Goal: Check status: Check status

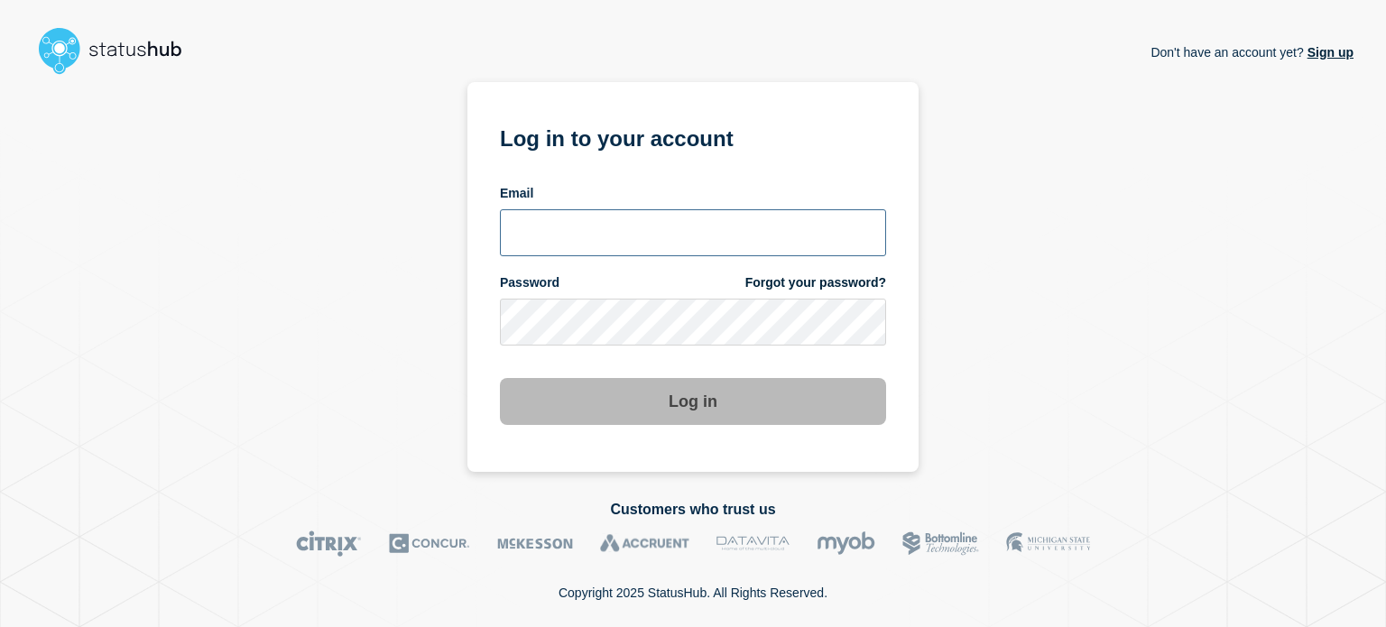
type input "xandra.martens@conexon.us"
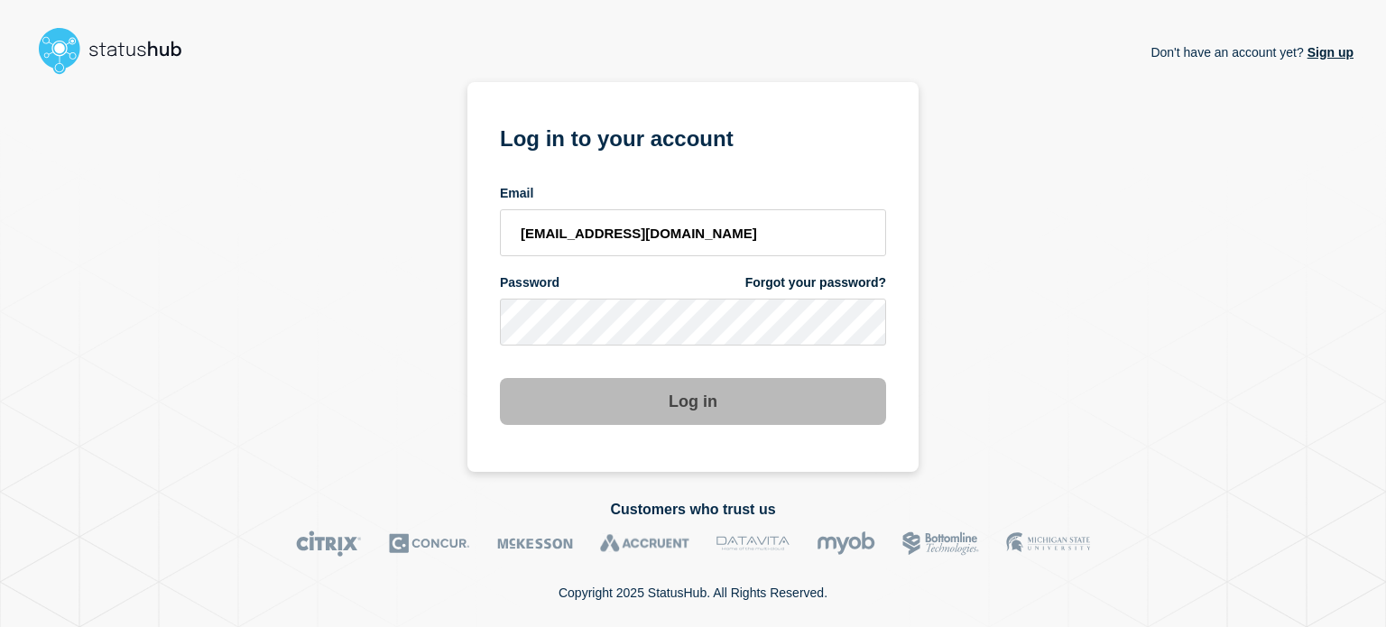
click at [707, 422] on button "Log in" at bounding box center [693, 401] width 386 height 47
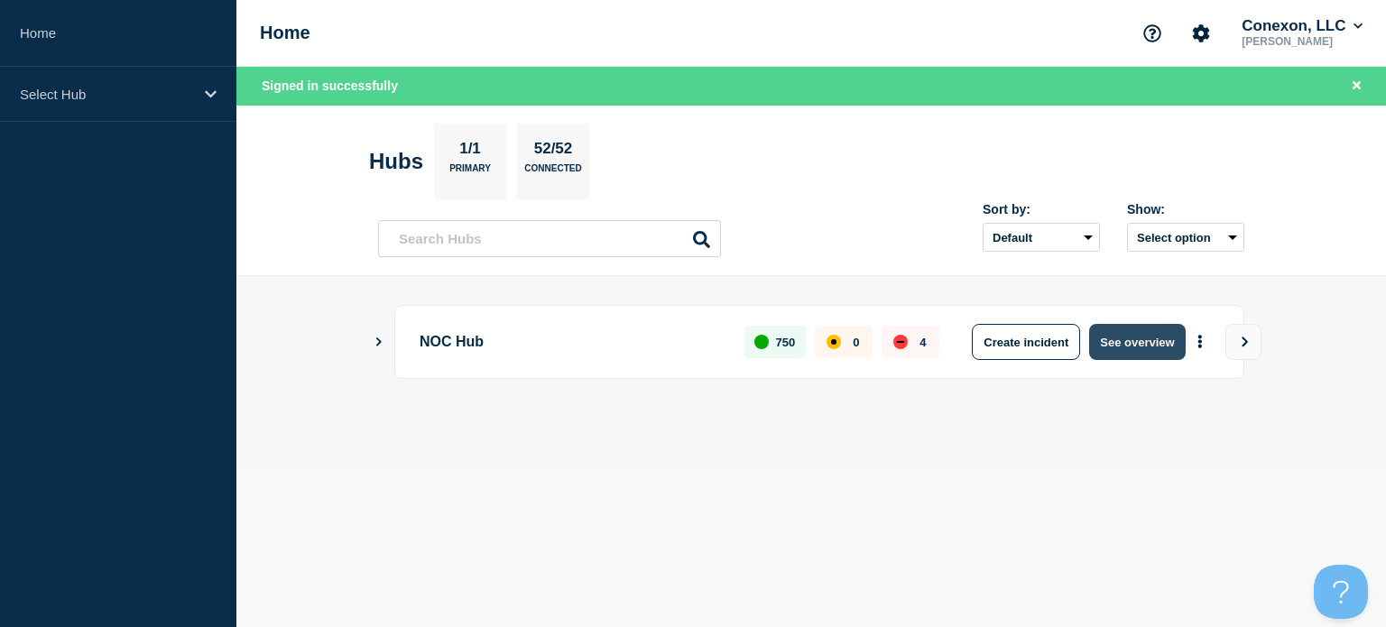
click at [1166, 348] on button "See overview" at bounding box center [1137, 342] width 96 height 36
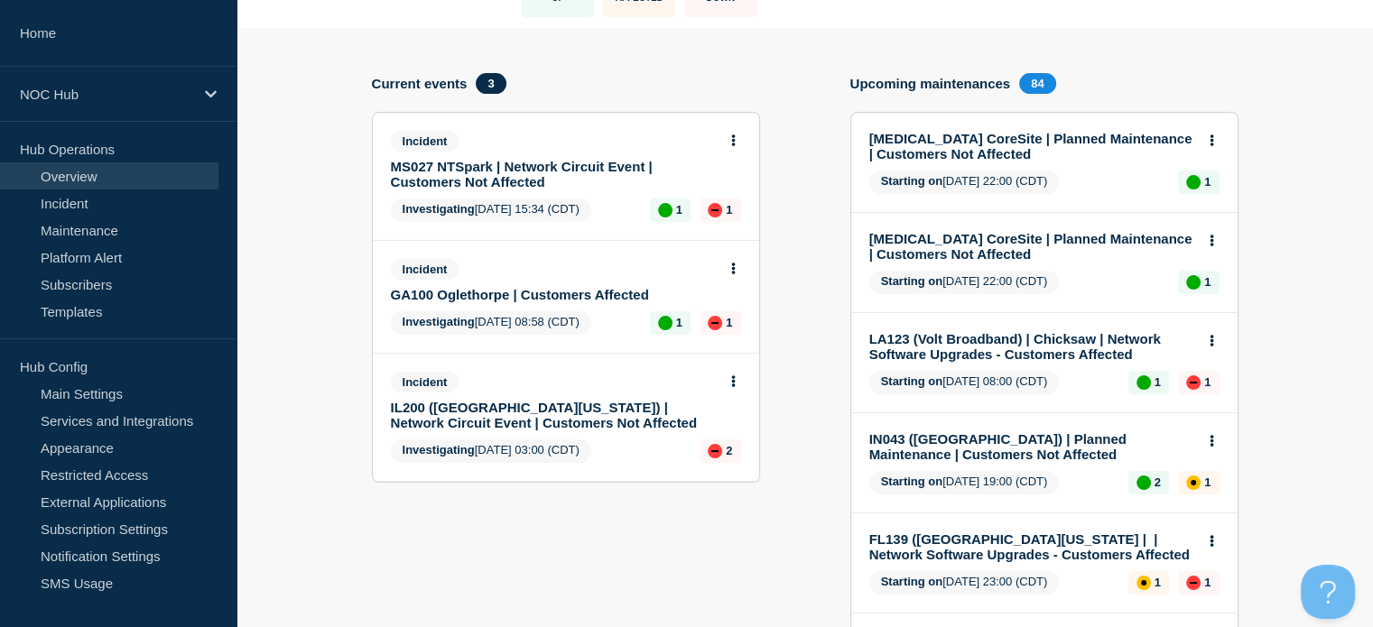
scroll to position [180, 0]
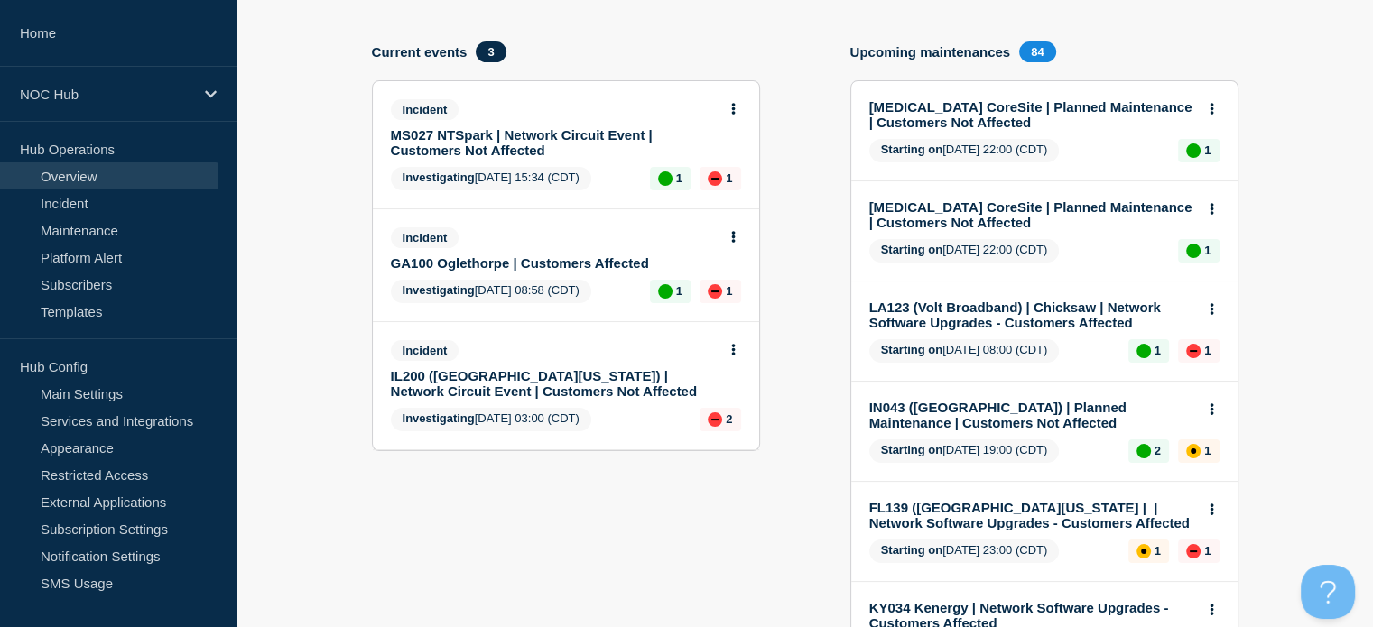
click at [548, 378] on link "IL200 ([GEOGRAPHIC_DATA][US_STATE]) | Network Circuit Event | Customers Not Aff…" at bounding box center [554, 383] width 326 height 31
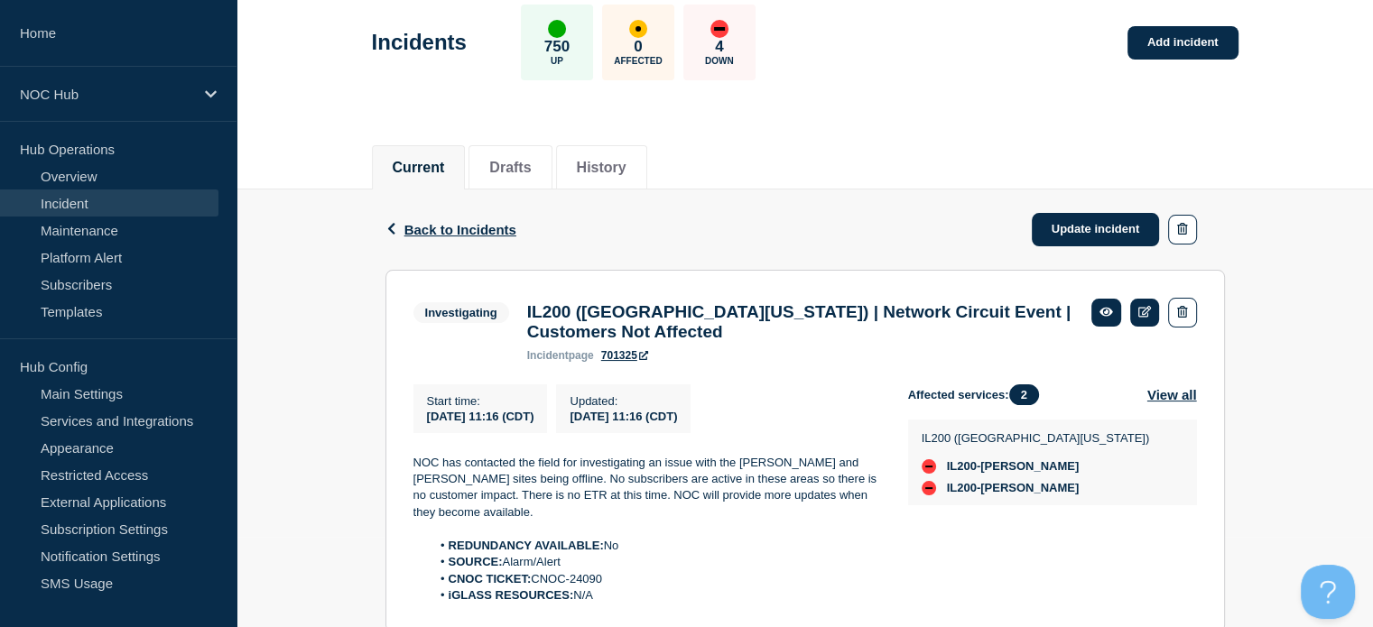
scroll to position [180, 0]
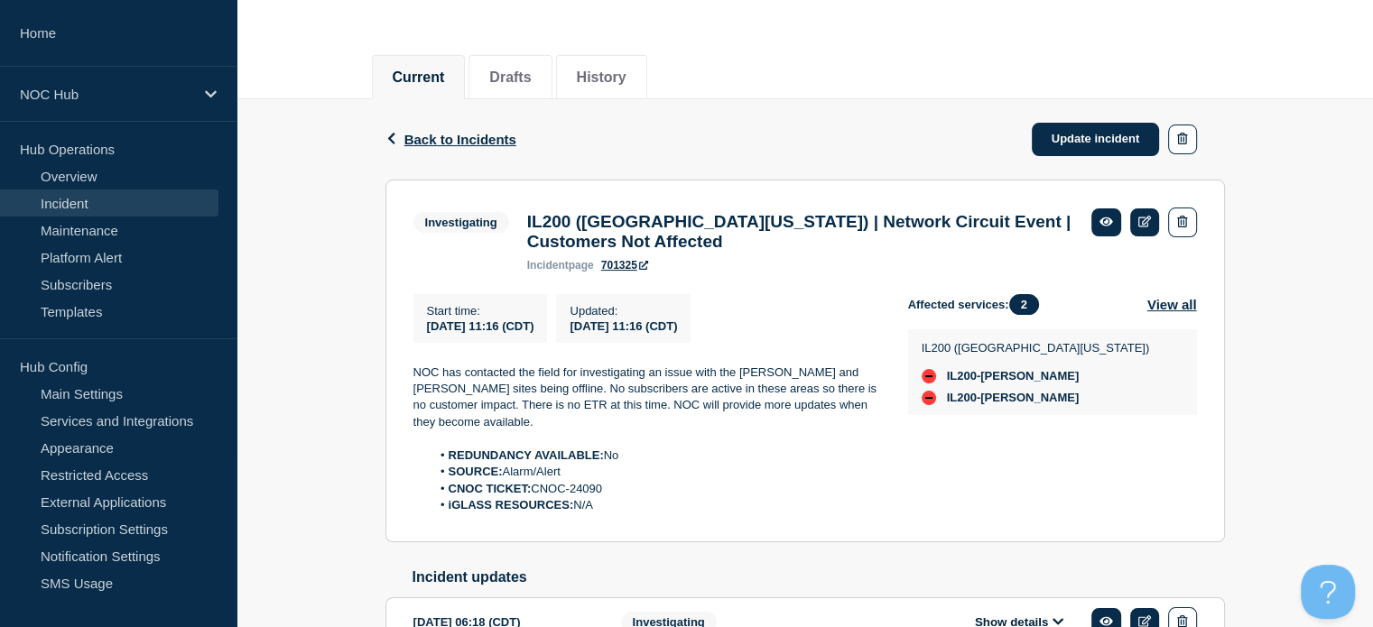
drag, startPoint x: 611, startPoint y: 550, endPoint x: 584, endPoint y: 546, distance: 27.3
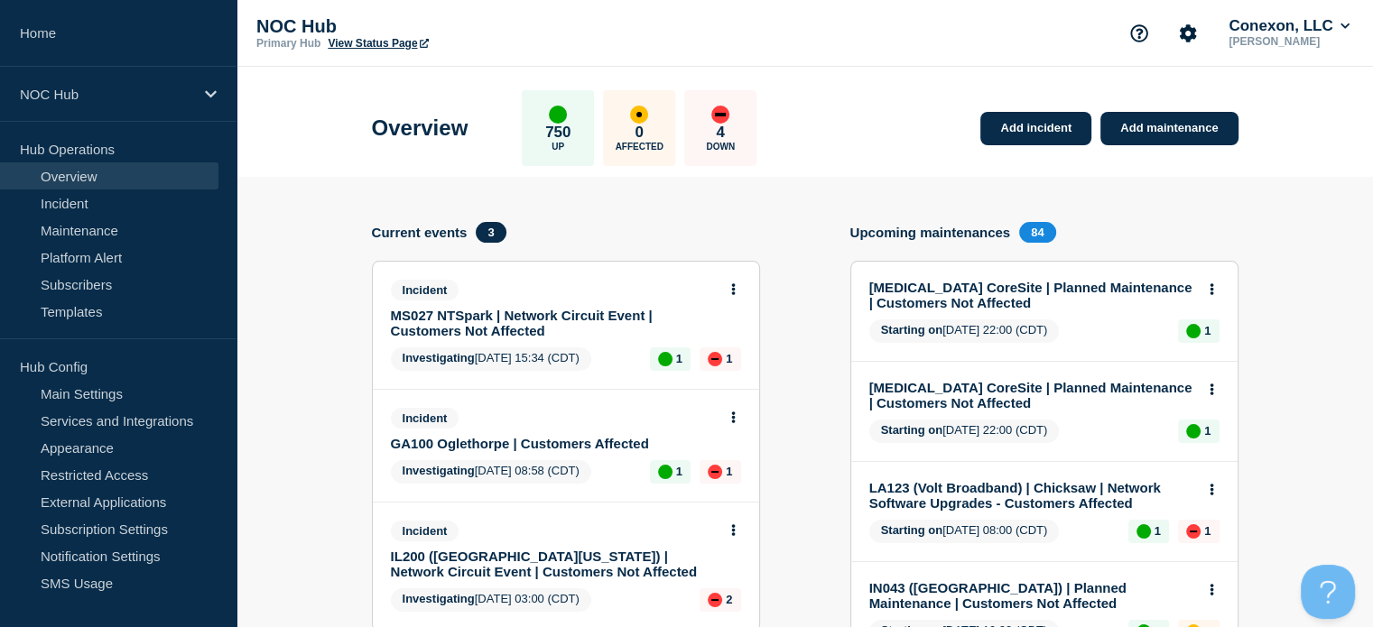
click at [498, 438] on link "GA100 Oglethorpe | Customers Affected" at bounding box center [554, 443] width 326 height 15
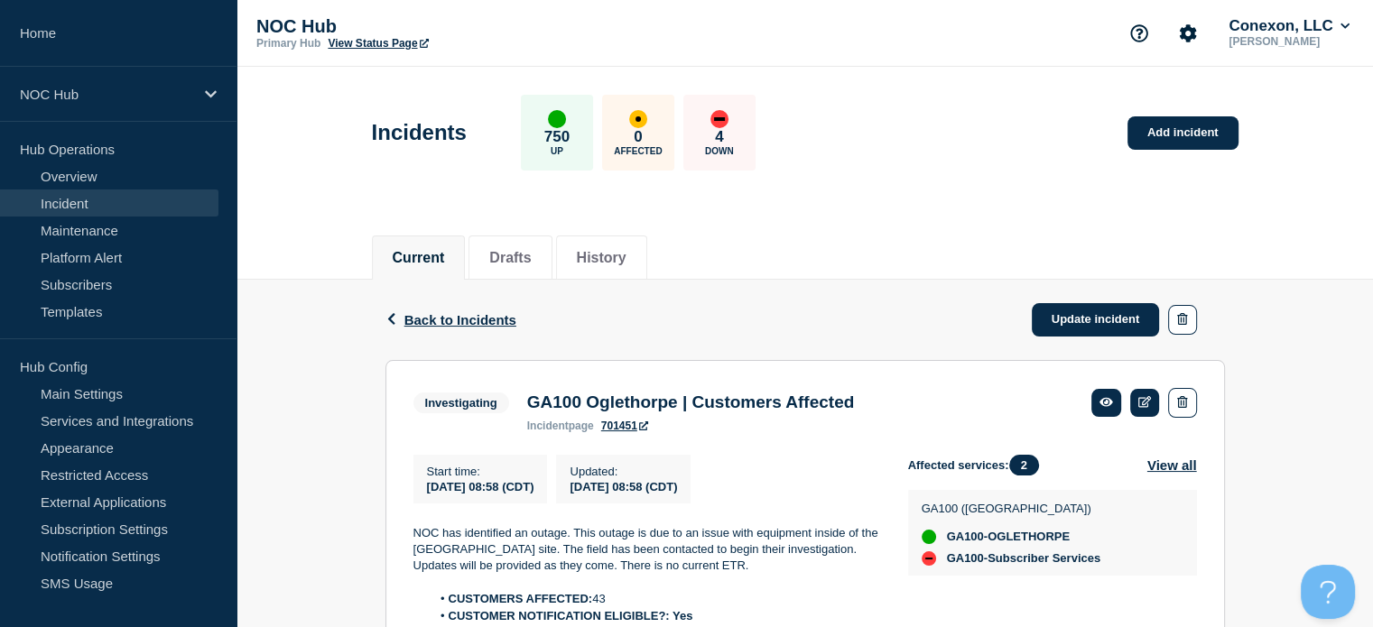
scroll to position [90, 0]
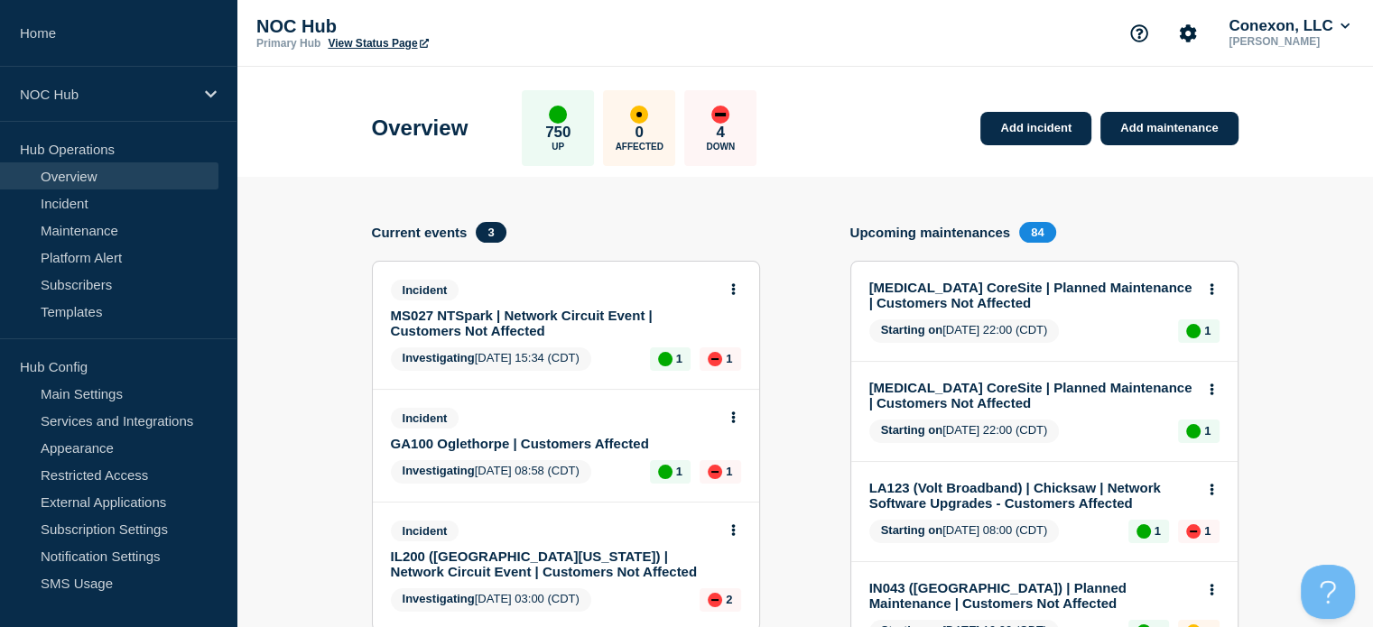
click at [549, 323] on link "MS027 NTSpark | Network Circuit Event | Customers Not Affected" at bounding box center [554, 323] width 326 height 31
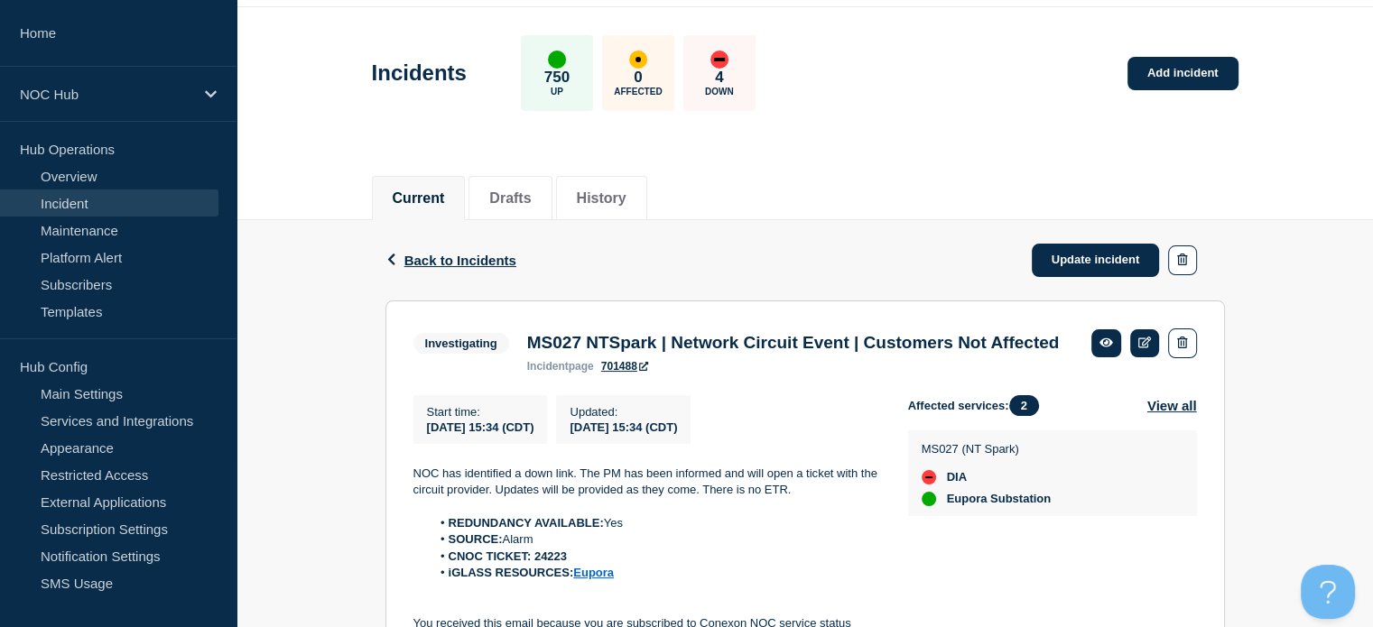
scroll to position [90, 0]
